Goal: Use online tool/utility: Utilize a website feature to perform a specific function

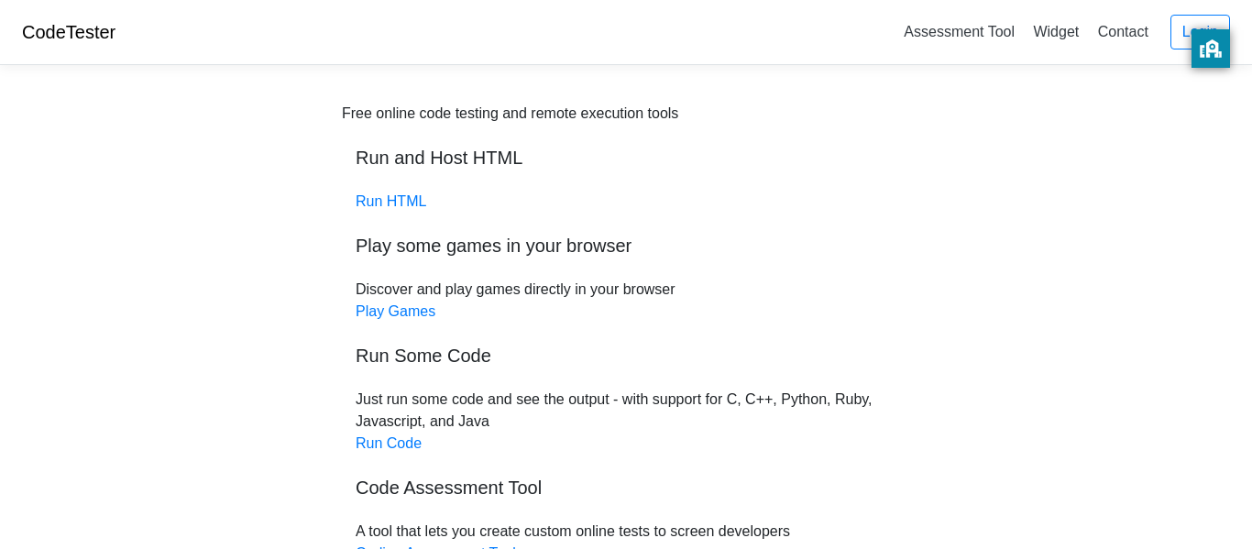
click at [409, 225] on div "Free online code testing and remote execution tools Run and Host HTML Run HTML …" at bounding box center [626, 389] width 568 height 572
click at [403, 211] on div "Free online code testing and remote execution tools Run and Host HTML Run HTML …" at bounding box center [626, 389] width 568 height 572
click at [397, 199] on link "Run HTML" at bounding box center [391, 201] width 71 height 16
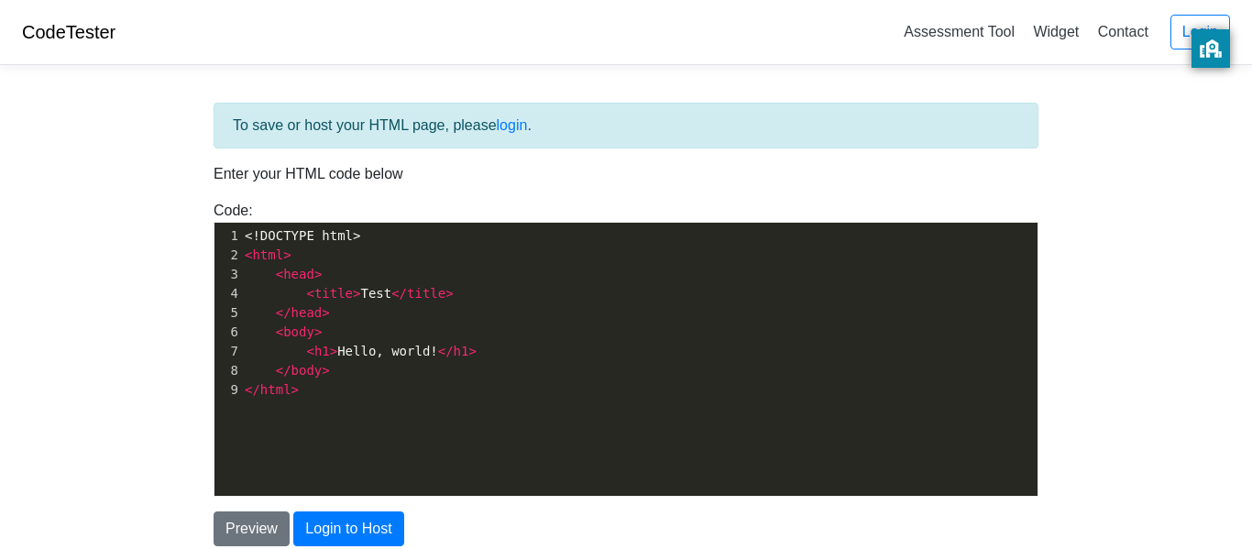
click at [424, 380] on pre "</ html >" at bounding box center [639, 389] width 797 height 19
click at [423, 377] on pre "</ body >" at bounding box center [639, 370] width 797 height 19
type textarea "</body>"
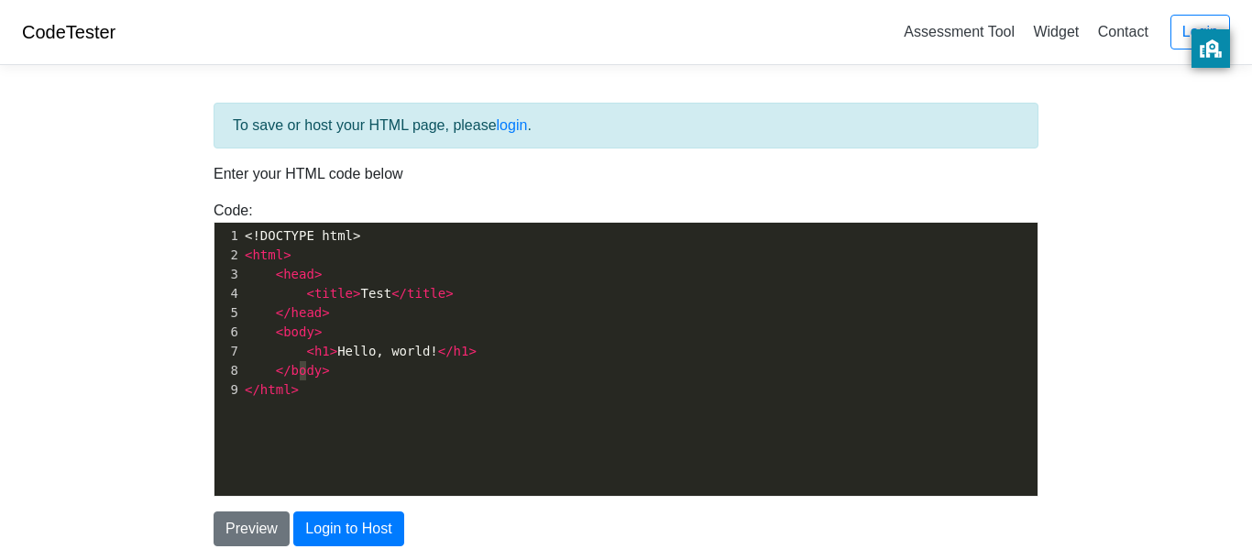
click at [423, 377] on pre "</ body >" at bounding box center [639, 370] width 797 height 19
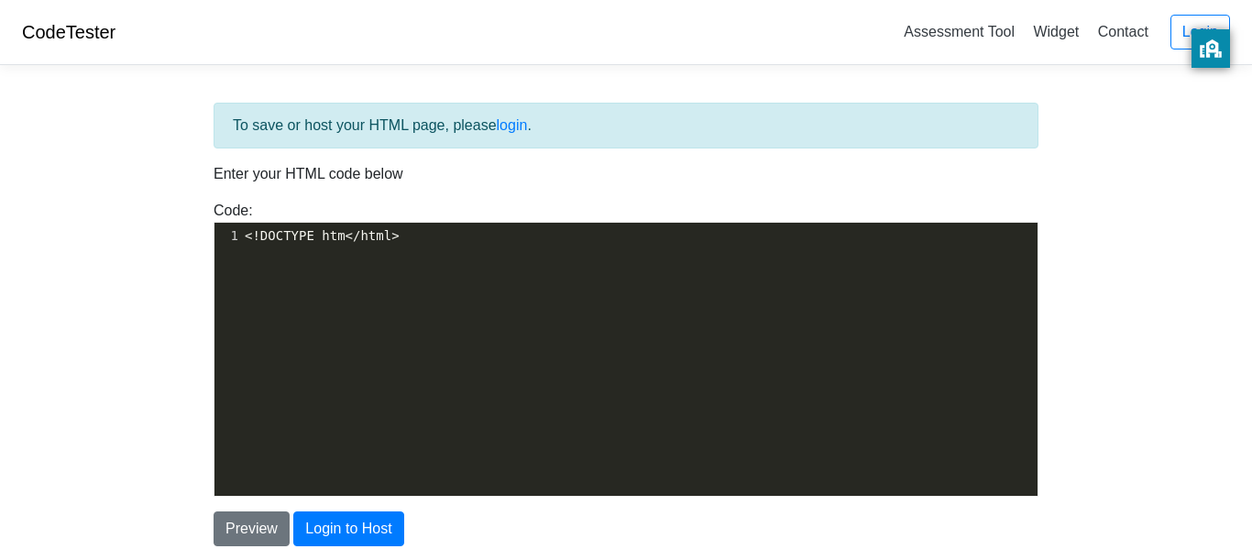
type textarea "</body>"
type textarea "doc=="
type textarea "</body>"
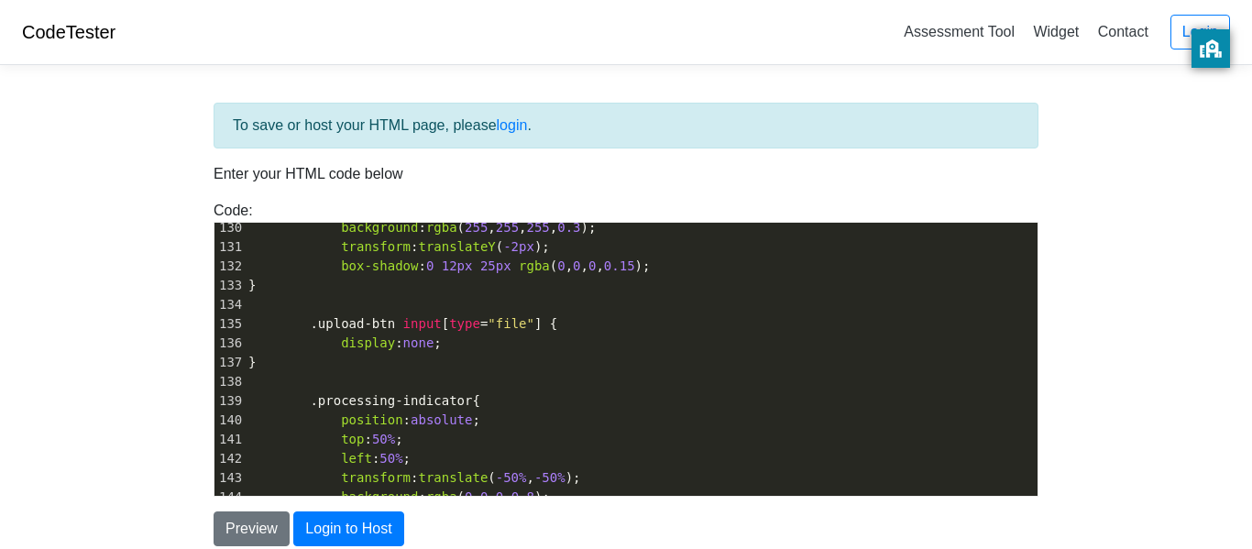
scroll to position [0, 0]
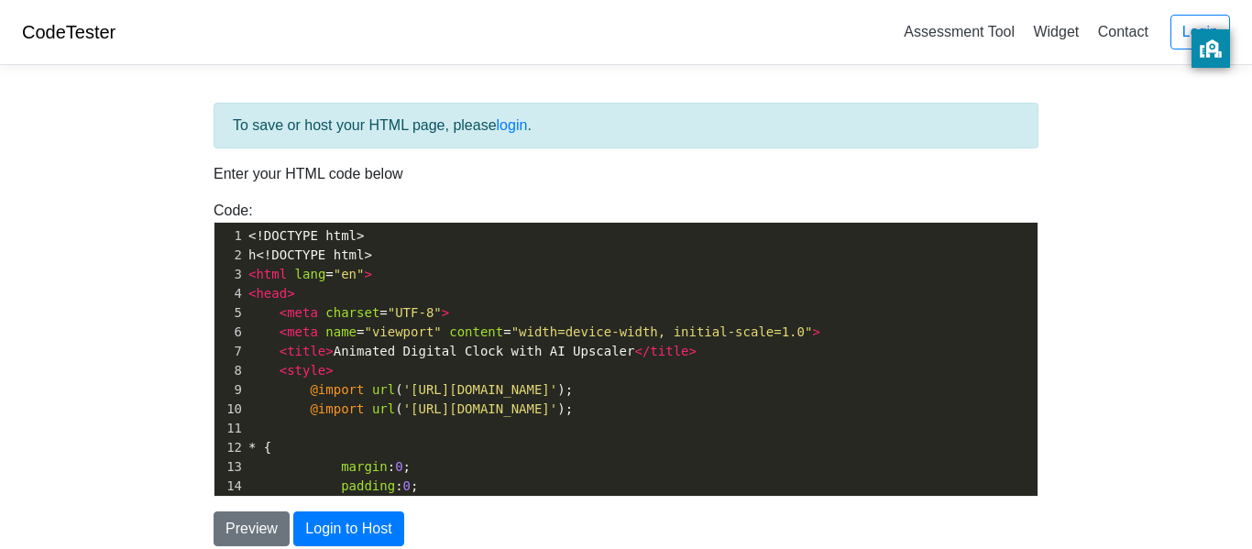
click at [357, 249] on span "<!DOCTYPE html>" at bounding box center [314, 255] width 116 height 15
click at [357, 244] on pre "<!DOCTYPE html>" at bounding box center [641, 235] width 793 height 19
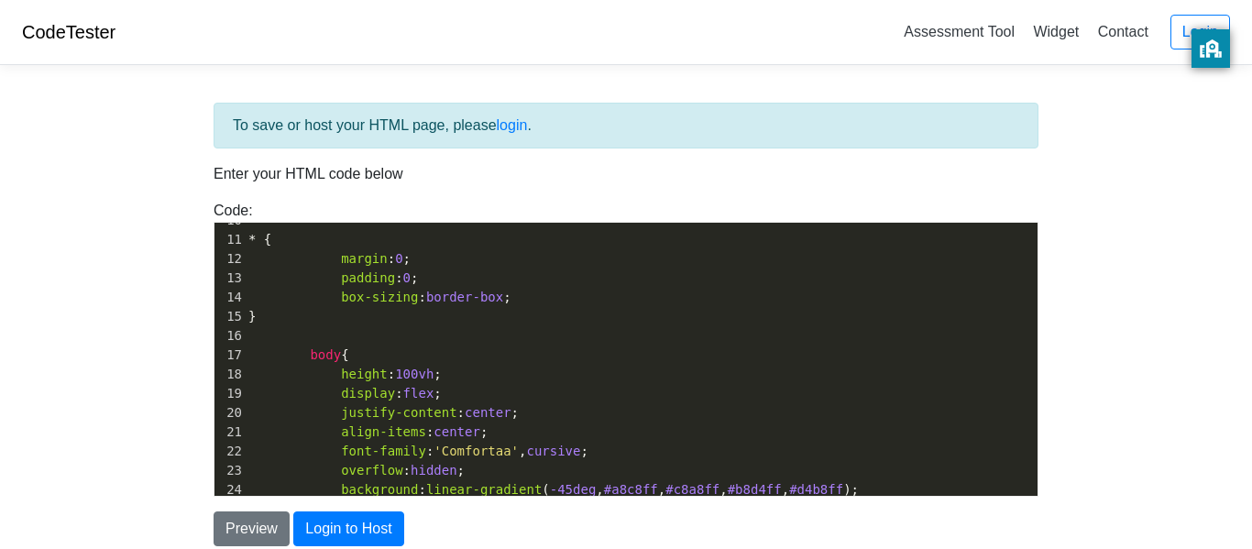
click at [197, 536] on div "To save or host your HTML page, please login . Enter your HTML code below Code:…" at bounding box center [626, 370] width 880 height 580
click at [231, 532] on button "Preview" at bounding box center [252, 529] width 76 height 35
